Goal: Connect with others: Participate in discussion

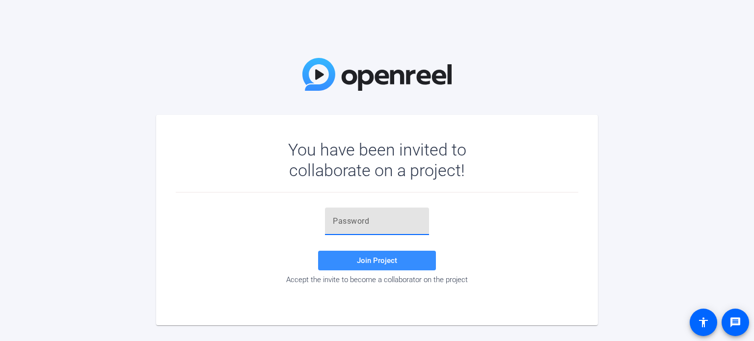
click at [401, 222] on input "text" at bounding box center [377, 222] width 88 height 12
paste input "6CAls,"
type input "6CAls,"
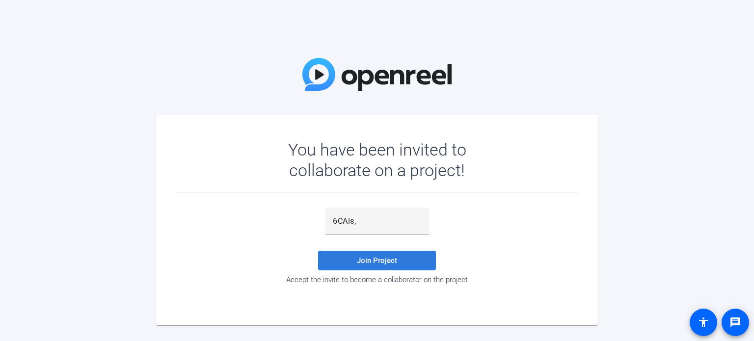
click at [369, 255] on span at bounding box center [377, 261] width 118 height 24
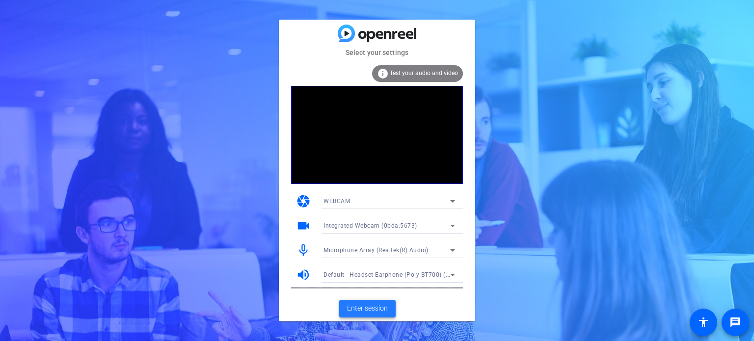
click at [364, 310] on span "Enter session" at bounding box center [367, 309] width 41 height 10
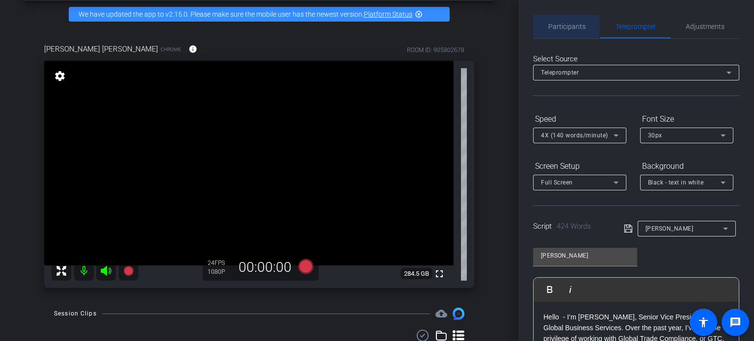
click at [561, 27] on span "Participants" at bounding box center [567, 26] width 37 height 7
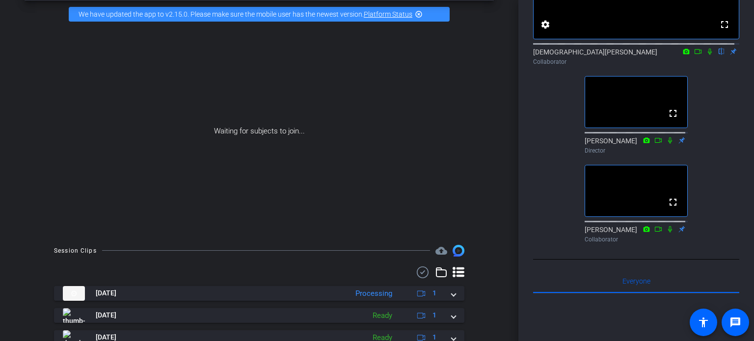
scroll to position [98, 0]
